Goal: Task Accomplishment & Management: Manage account settings

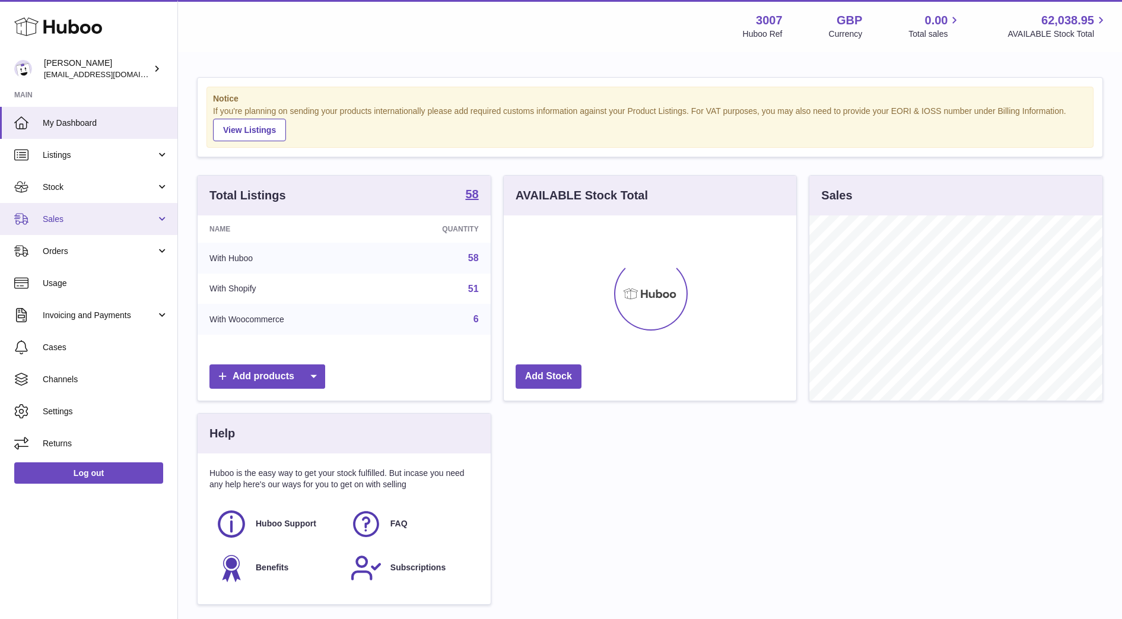
click at [112, 220] on span "Sales" at bounding box center [99, 219] width 113 height 11
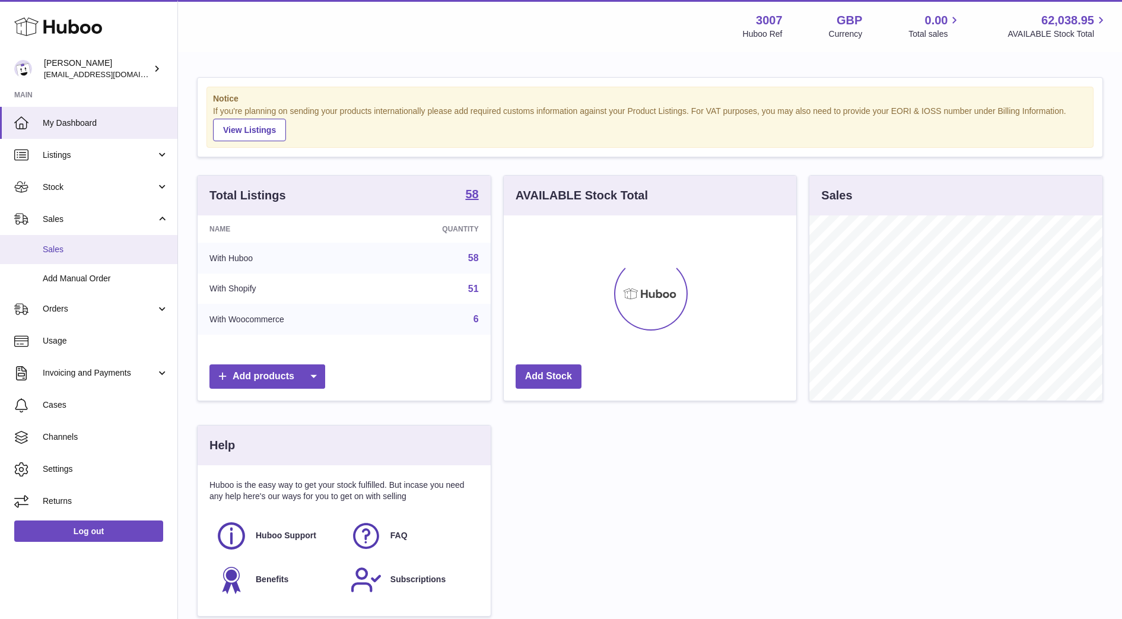
click at [111, 254] on span "Sales" at bounding box center [106, 249] width 126 height 11
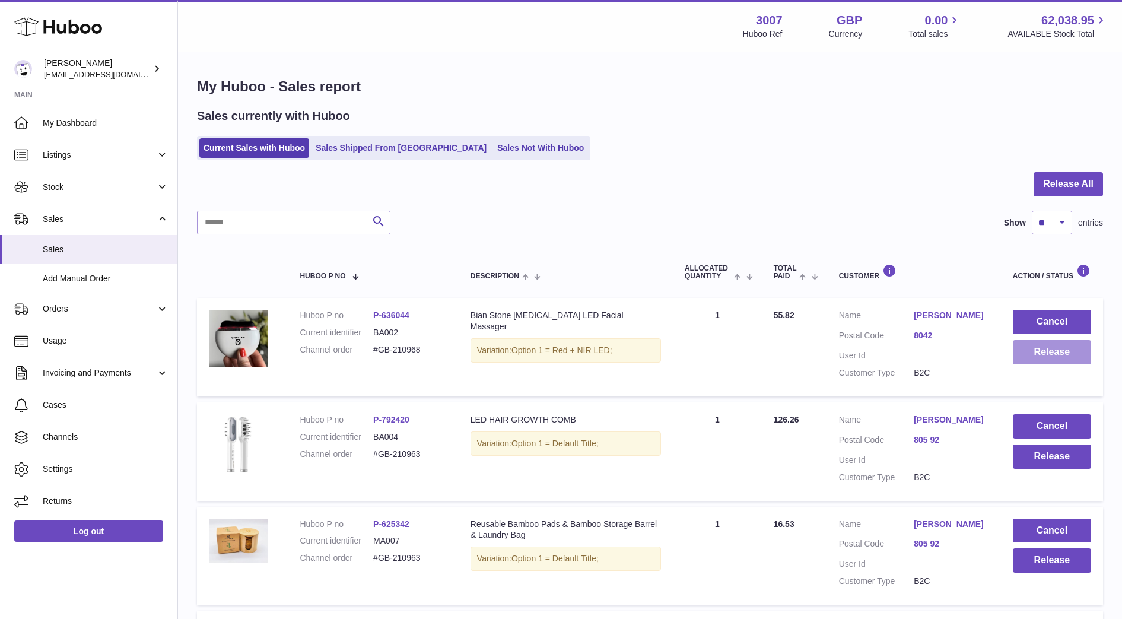
click at [1072, 359] on button "Release" at bounding box center [1052, 352] width 78 height 24
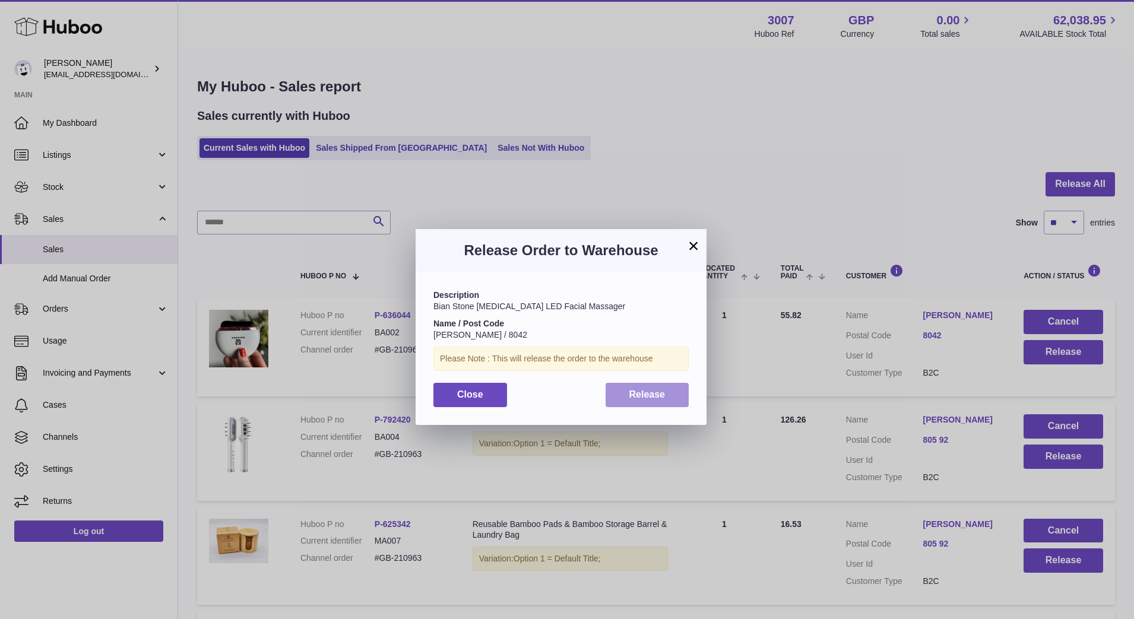
click at [657, 402] on button "Release" at bounding box center [647, 395] width 84 height 24
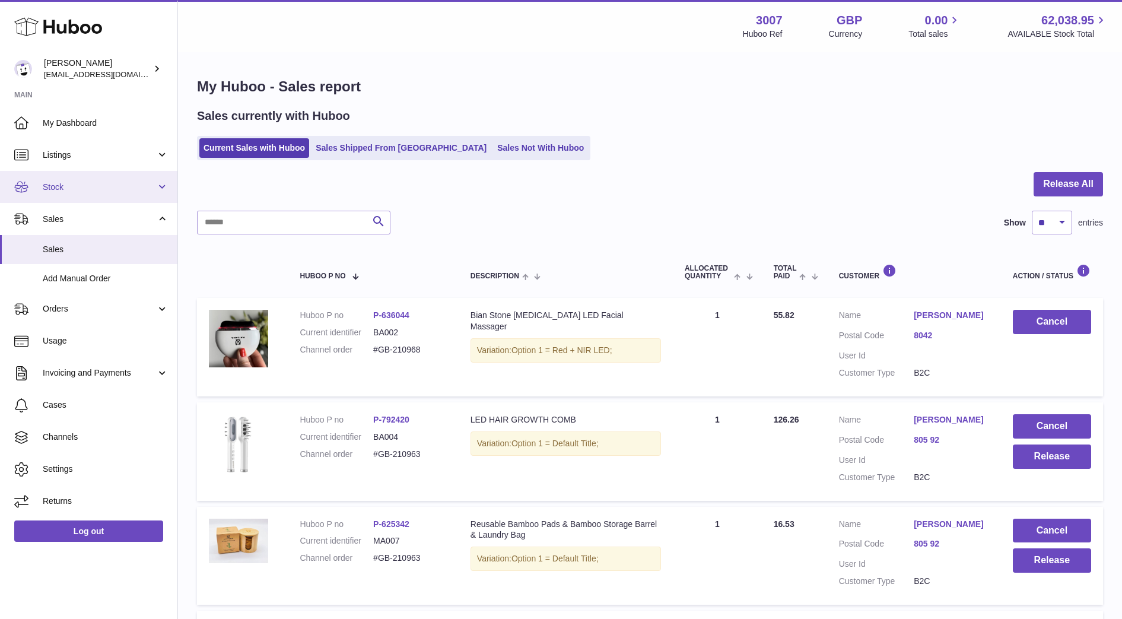
click at [56, 187] on span "Stock" at bounding box center [99, 187] width 113 height 11
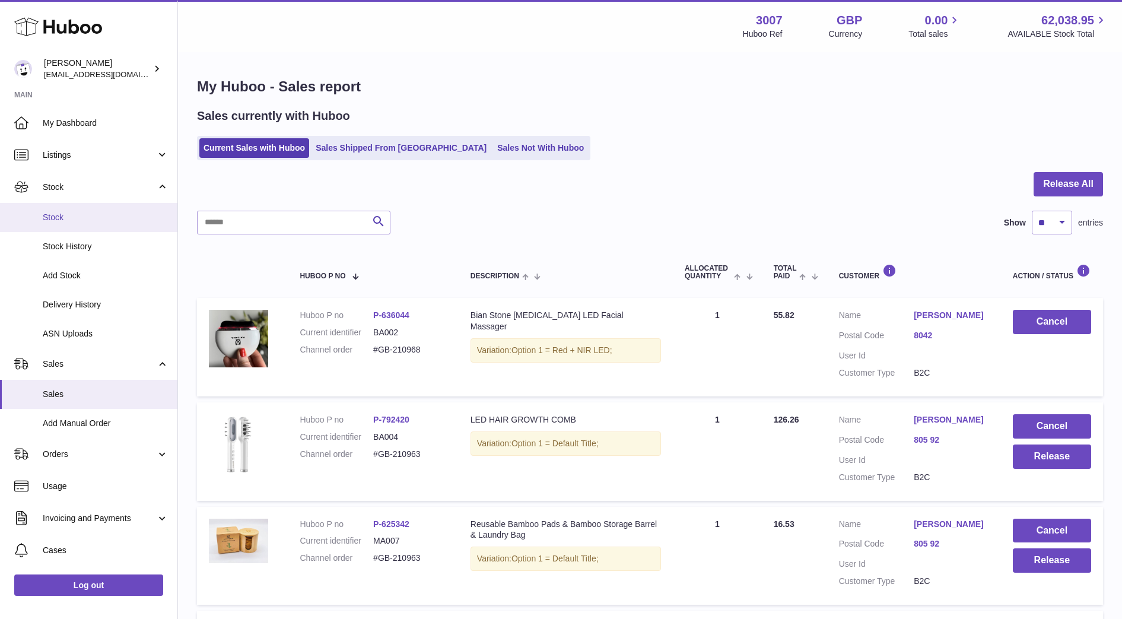
click at [48, 215] on span "Stock" at bounding box center [106, 217] width 126 height 11
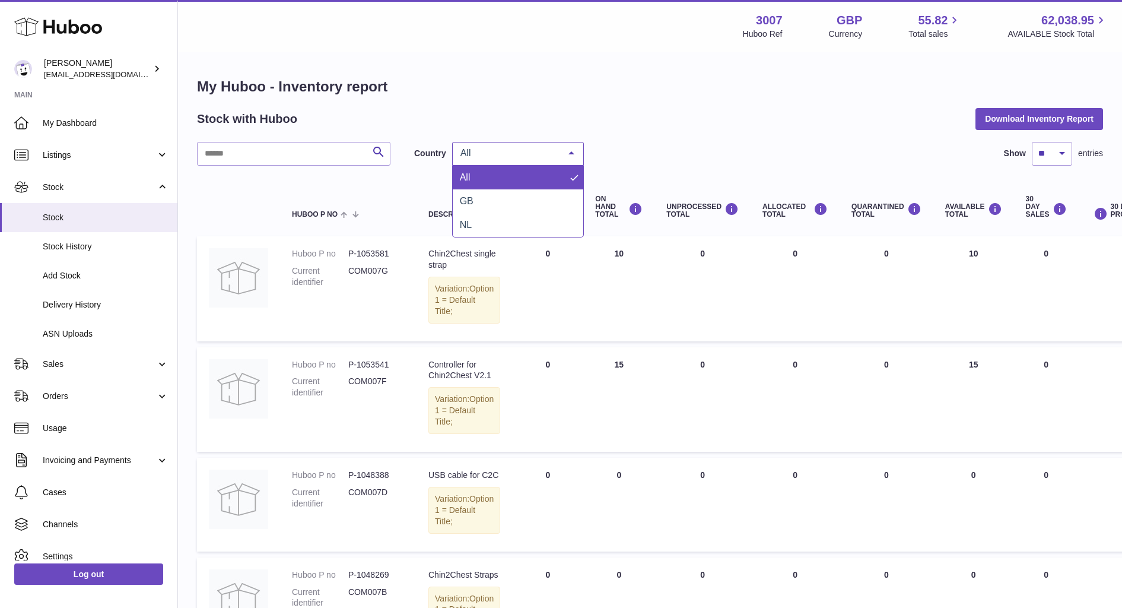
click at [493, 151] on span "All" at bounding box center [509, 153] width 102 height 12
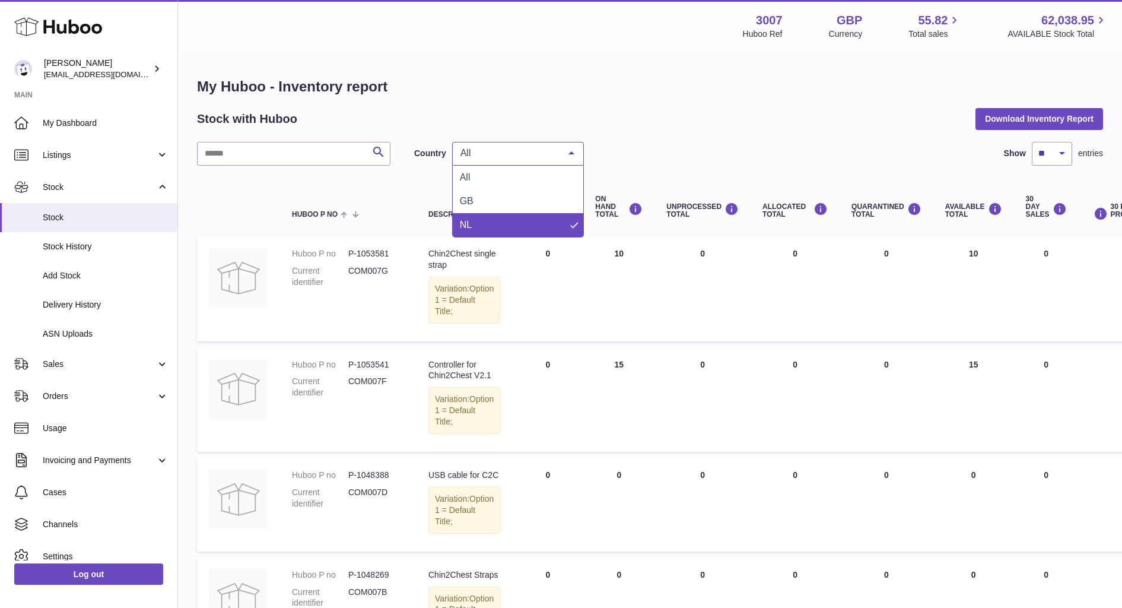
click at [502, 231] on span "NL" at bounding box center [518, 225] width 131 height 24
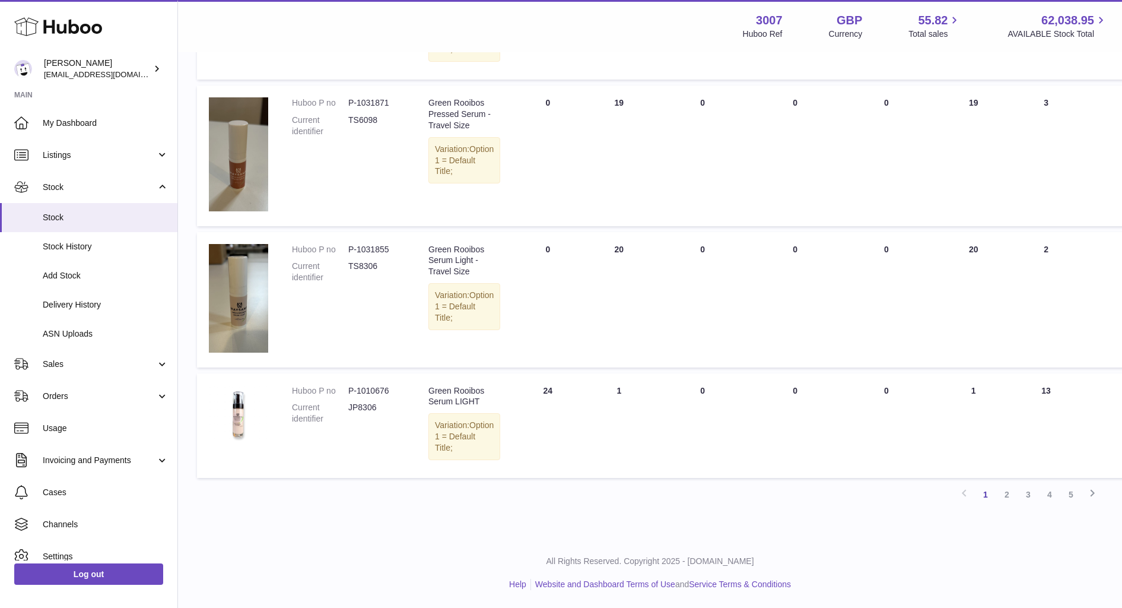
scroll to position [1071, 0]
click at [1004, 492] on link "2" at bounding box center [1006, 494] width 21 height 21
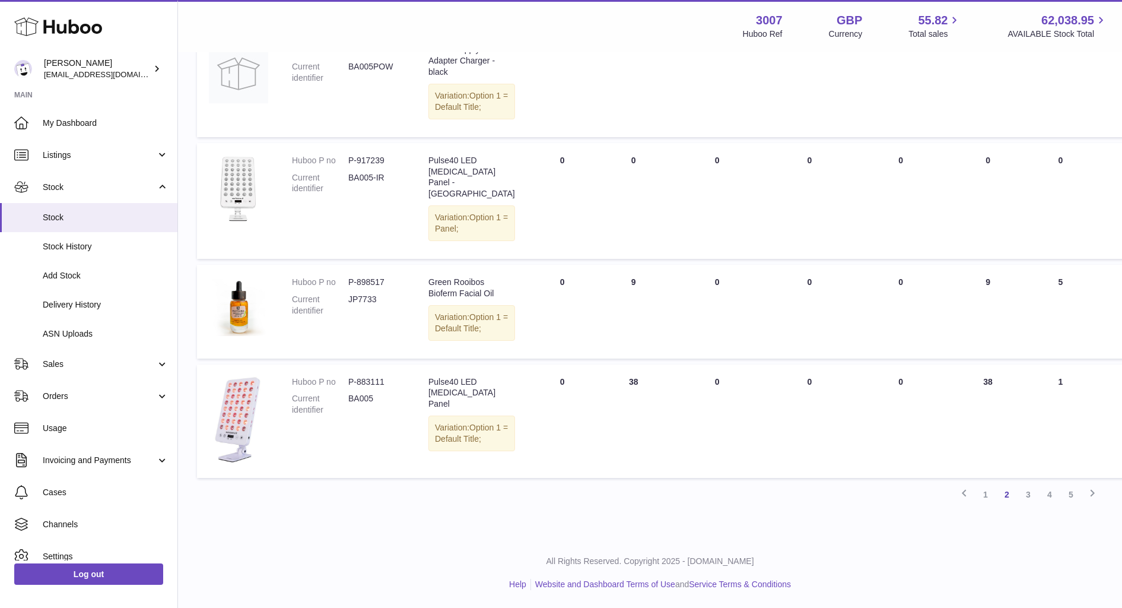
scroll to position [1083, 0]
click at [1033, 493] on link "3" at bounding box center [1028, 494] width 21 height 21
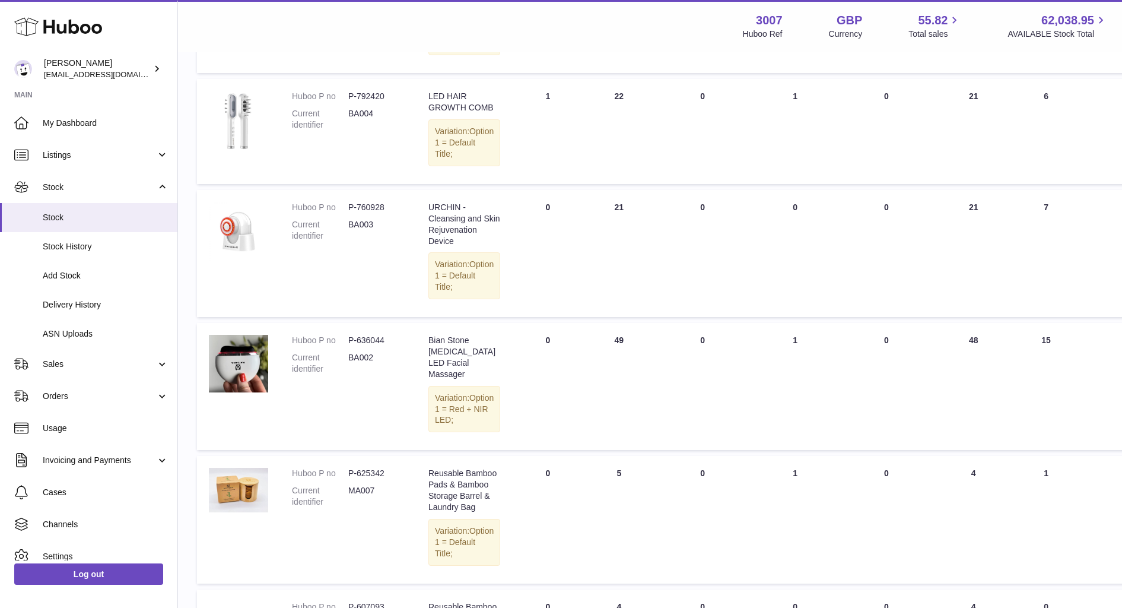
scroll to position [513, 0]
